Goal: Check status: Check status

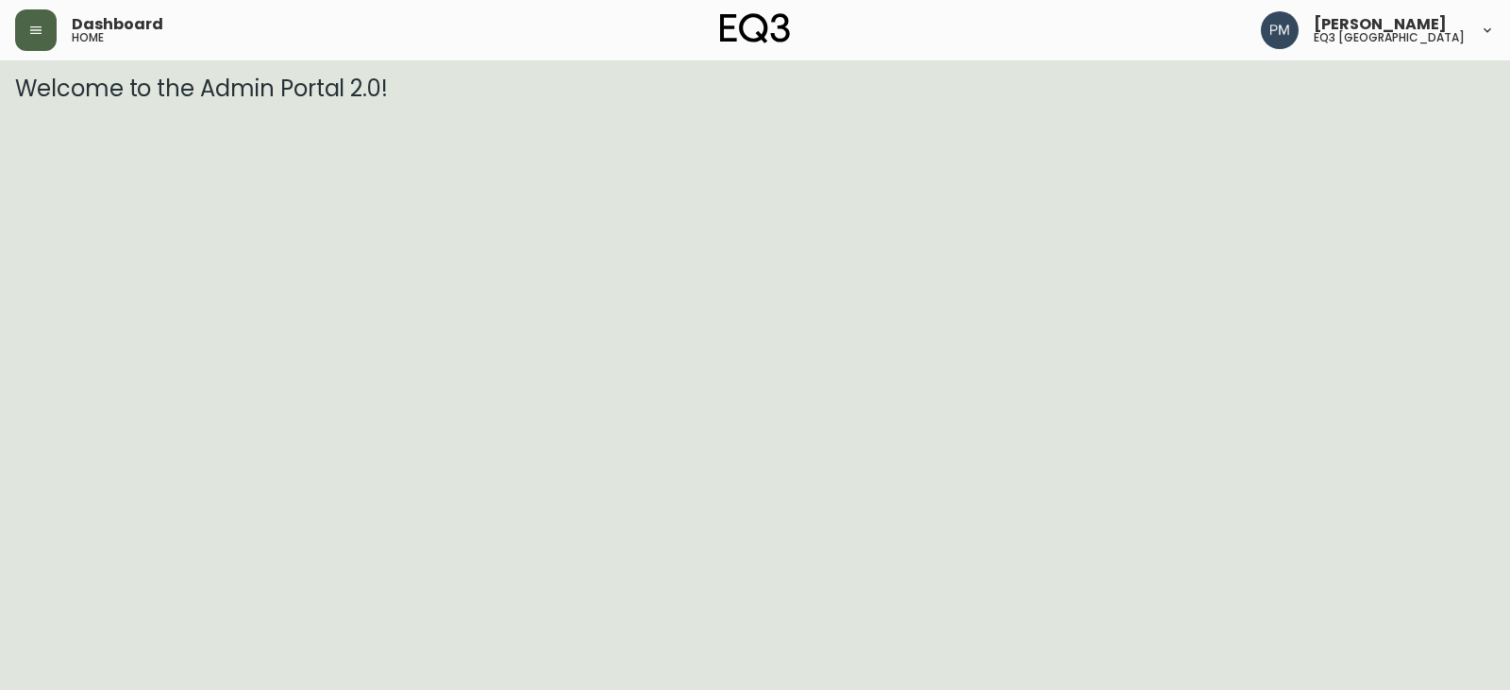
click at [42, 31] on icon "button" at bounding box center [35, 30] width 15 height 15
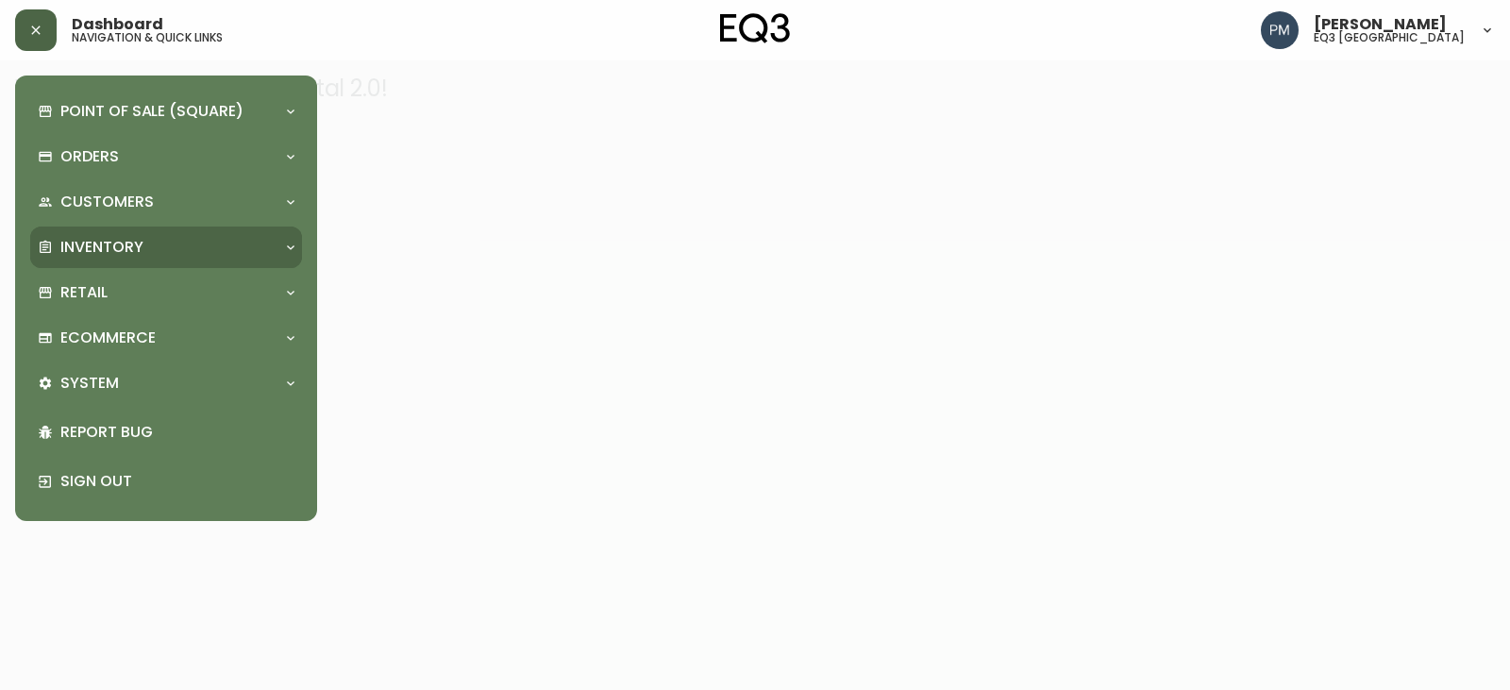
click at [89, 248] on p "Inventory" at bounding box center [101, 247] width 83 height 21
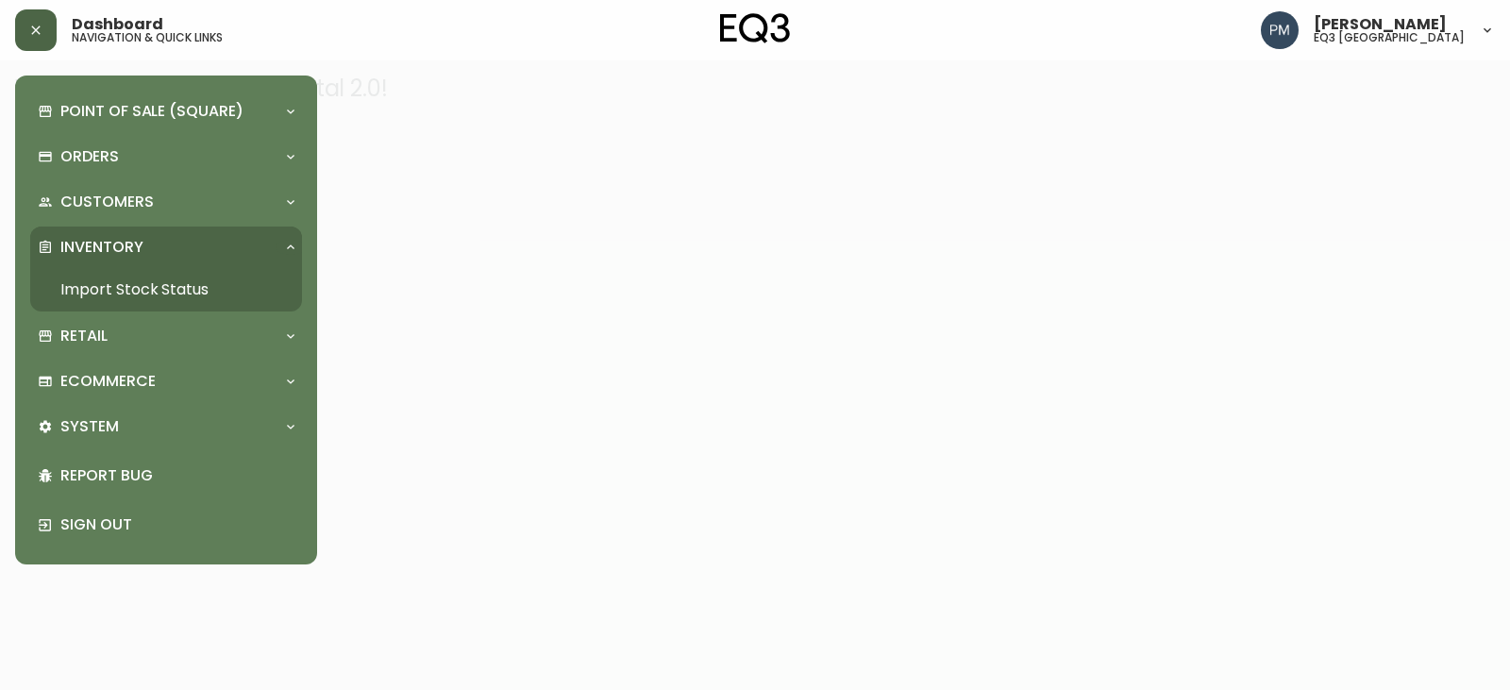
click at [96, 282] on link "Import Stock Status" at bounding box center [166, 289] width 272 height 43
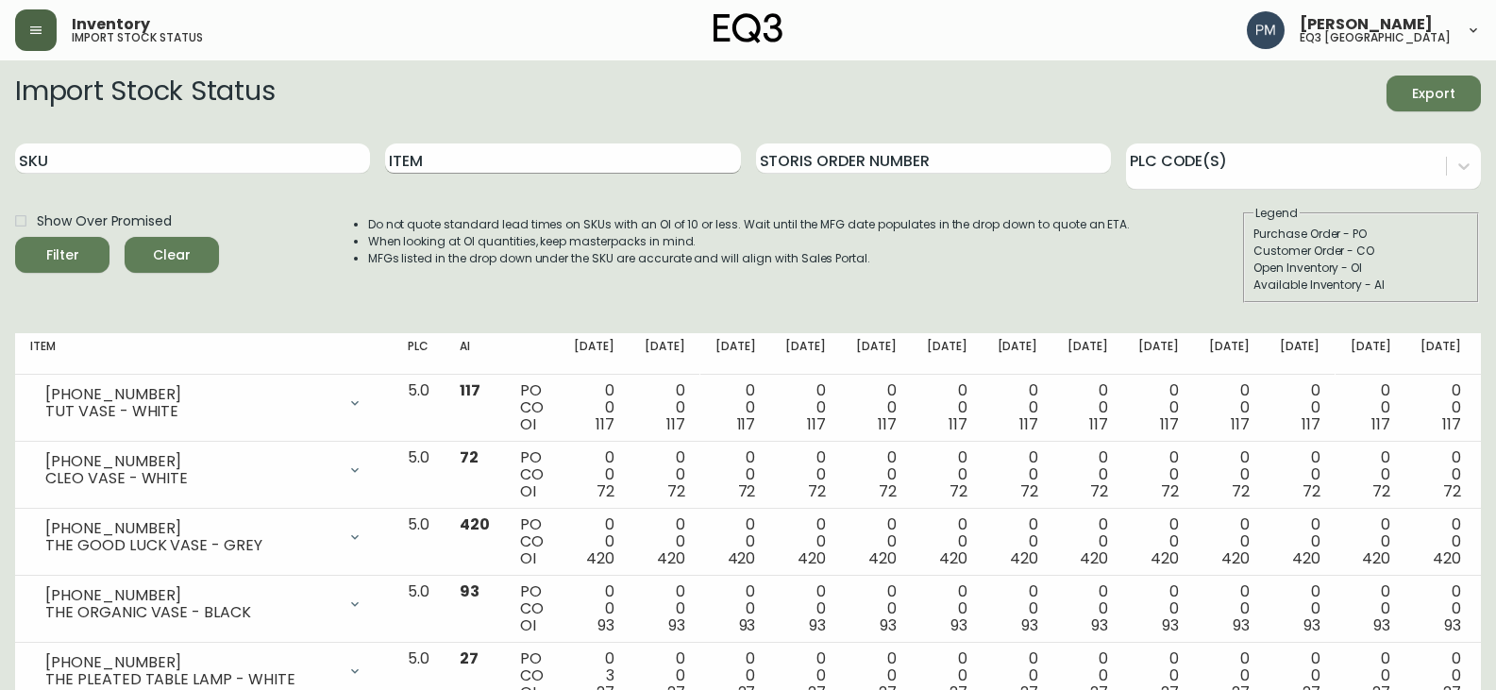
click at [421, 156] on input "Item" at bounding box center [562, 158] width 355 height 30
click at [15, 237] on button "Filter" at bounding box center [62, 255] width 94 height 36
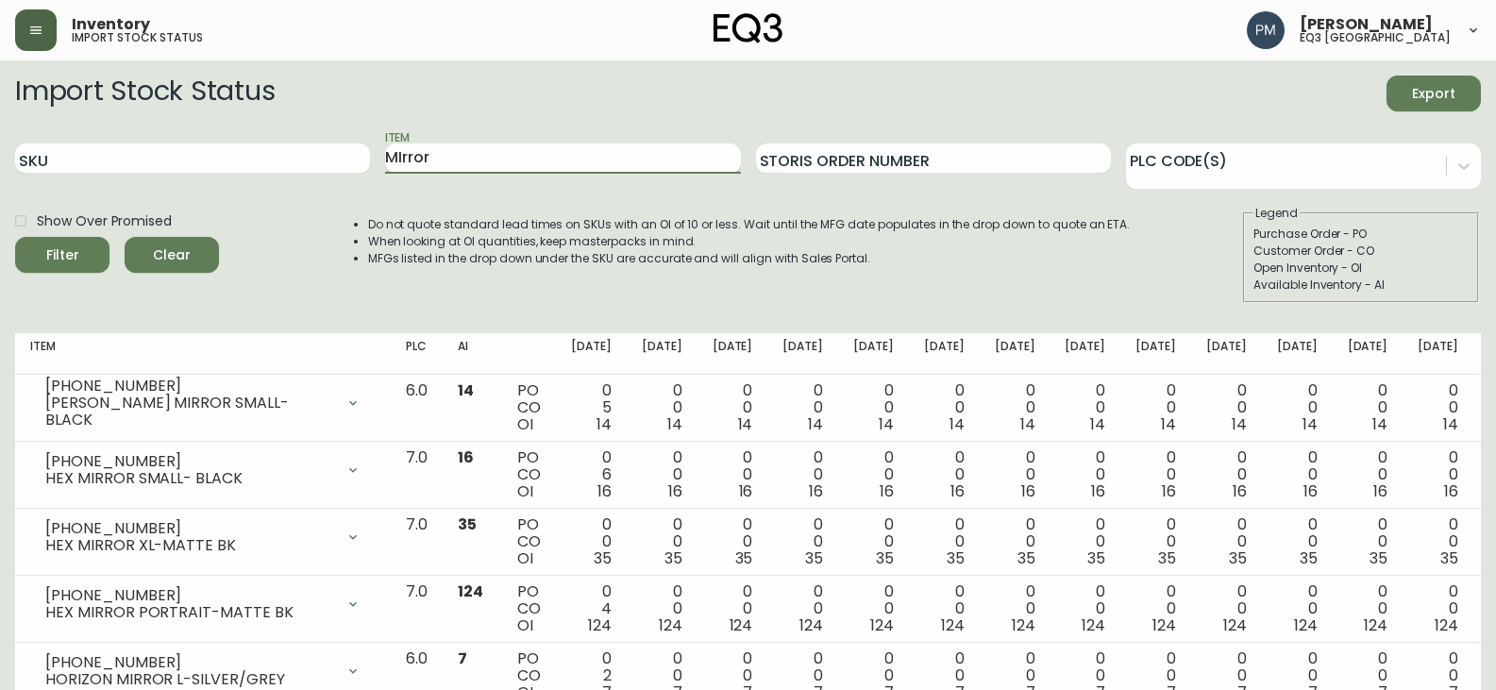
click at [421, 155] on input "MIrror" at bounding box center [562, 158] width 355 height 30
type input "Mirror"
click at [15, 237] on button "Filter" at bounding box center [62, 255] width 94 height 36
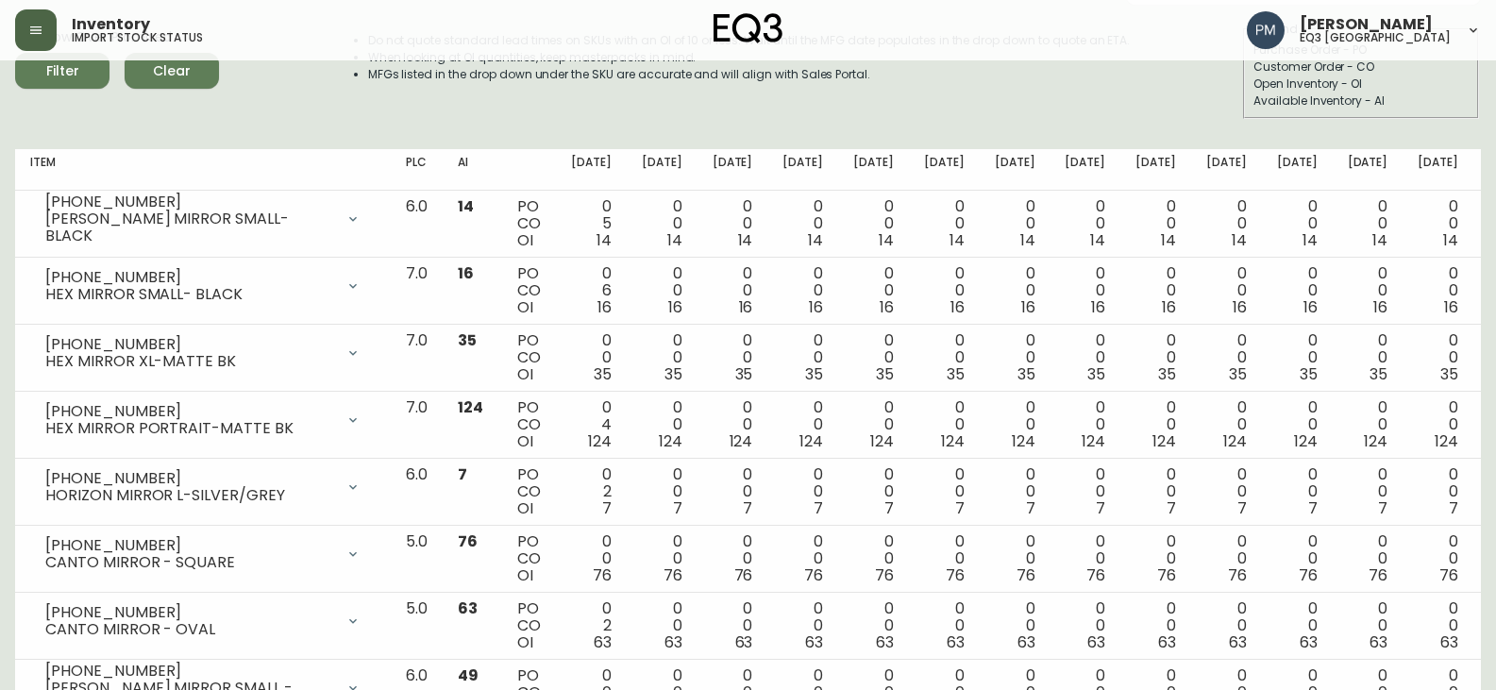
scroll to position [189, 0]
